Goal: Task Accomplishment & Management: Use online tool/utility

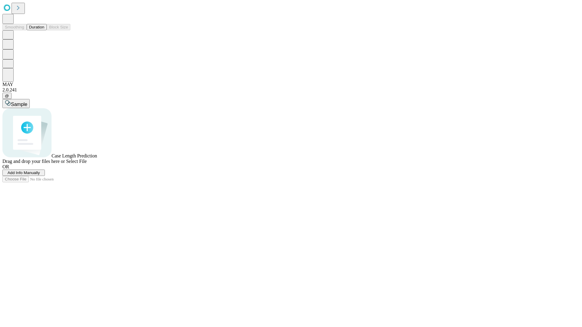
click at [44, 30] on button "Duration" at bounding box center [37, 27] width 20 height 6
click at [40, 175] on span "Add Info Manually" at bounding box center [24, 173] width 32 height 5
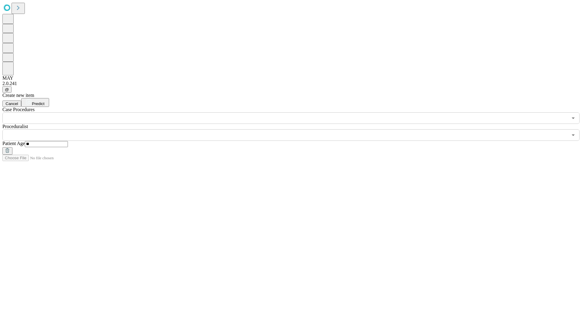
type input "**"
click at [295, 129] on input "text" at bounding box center [284, 135] width 565 height 12
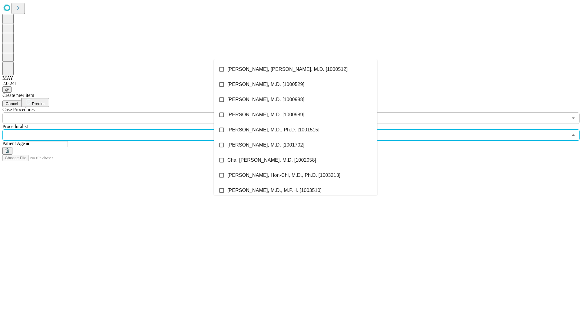
click at [295, 69] on li "[PERSON_NAME], [PERSON_NAME], M.D. [1000512]" at bounding box center [296, 69] width 164 height 15
click at [127, 112] on input "text" at bounding box center [284, 118] width 565 height 12
